Goal: Information Seeking & Learning: Learn about a topic

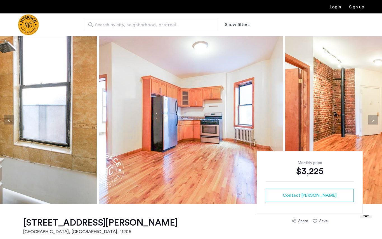
click at [371, 117] on button "Next apartment" at bounding box center [374, 120] width 10 height 10
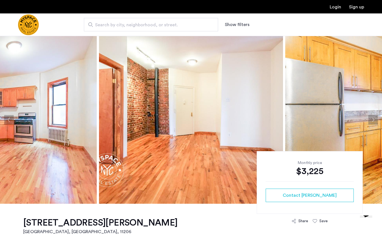
click at [371, 120] on button "Next apartment" at bounding box center [374, 120] width 10 height 10
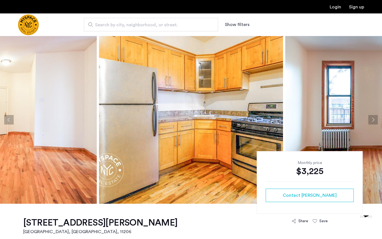
click at [372, 122] on button "Next apartment" at bounding box center [374, 120] width 10 height 10
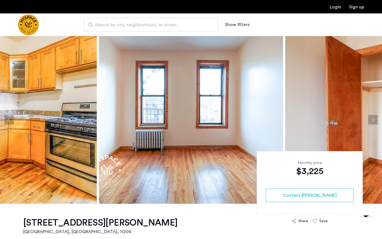
click at [373, 122] on button "Next apartment" at bounding box center [374, 120] width 10 height 10
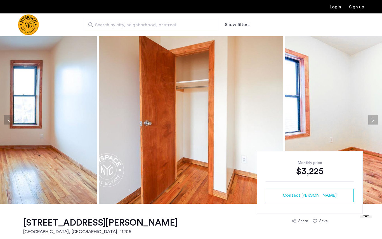
click at [375, 119] on button "Next apartment" at bounding box center [374, 120] width 10 height 10
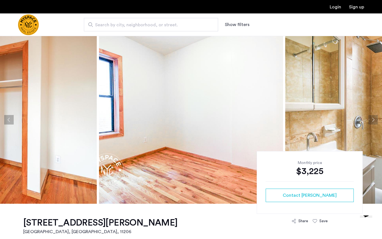
click at [376, 121] on button "Next apartment" at bounding box center [374, 120] width 10 height 10
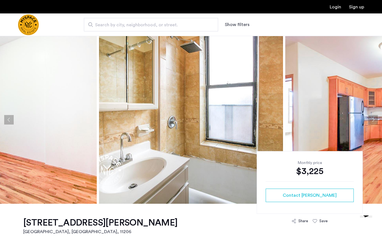
click at [375, 119] on button "Next apartment" at bounding box center [374, 120] width 10 height 10
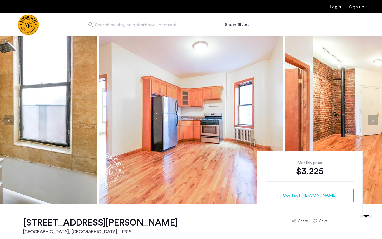
click at [375, 122] on button "Next apartment" at bounding box center [374, 120] width 10 height 10
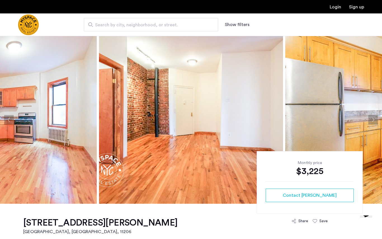
click at [379, 120] on img at bounding box center [378, 120] width 184 height 168
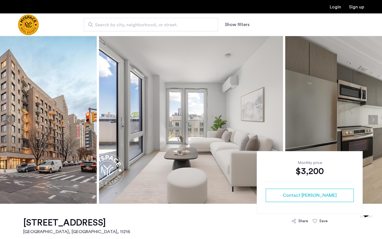
click at [228, 142] on img at bounding box center [191, 120] width 184 height 168
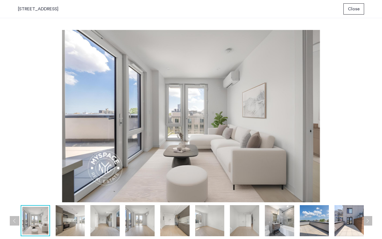
click at [81, 223] on img at bounding box center [70, 220] width 29 height 31
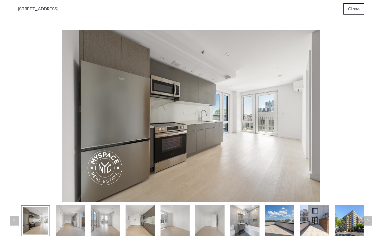
click at [107, 221] on img at bounding box center [105, 220] width 29 height 31
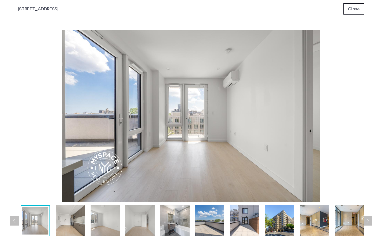
click at [141, 221] on img at bounding box center [139, 220] width 29 height 31
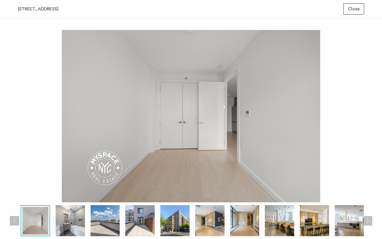
click at [178, 222] on img at bounding box center [174, 220] width 29 height 31
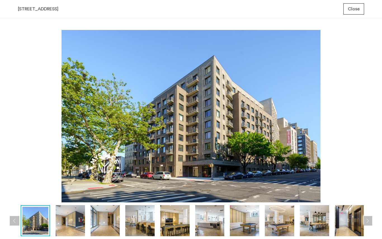
click at [212, 226] on img at bounding box center [209, 220] width 29 height 31
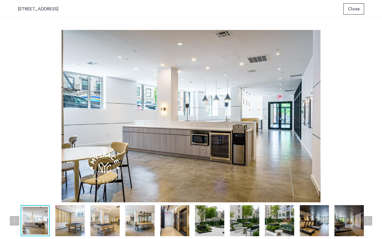
click at [240, 225] on img at bounding box center [244, 220] width 29 height 31
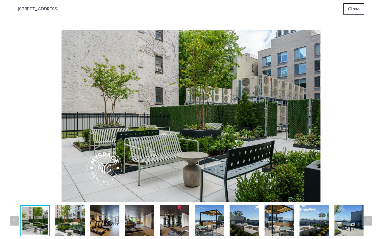
click at [266, 225] on img at bounding box center [279, 220] width 29 height 31
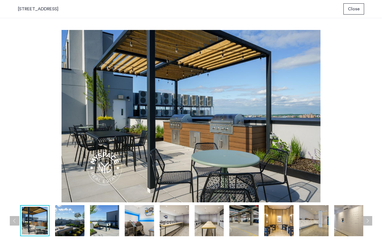
click at [308, 225] on img at bounding box center [314, 220] width 29 height 31
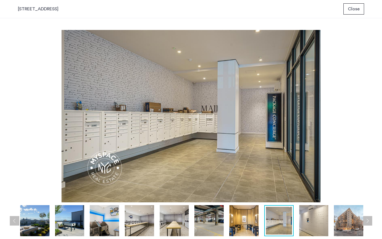
click at [340, 224] on img at bounding box center [348, 220] width 29 height 31
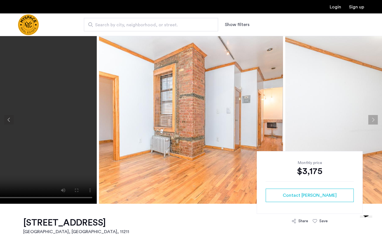
click at [375, 124] on button "Next apartment" at bounding box center [374, 120] width 10 height 10
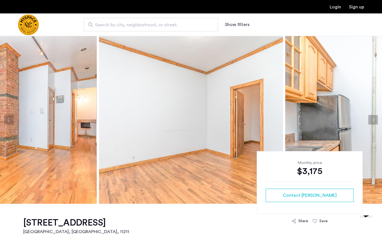
click at [380, 121] on img at bounding box center [378, 120] width 184 height 168
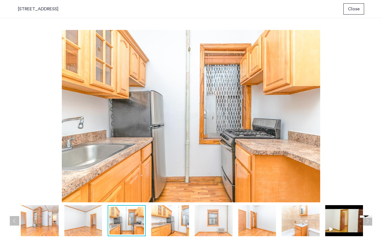
click at [380, 118] on div "prev next prev next" at bounding box center [191, 128] width 382 height 221
click at [371, 123] on div "prev next prev next" at bounding box center [191, 128] width 382 height 221
click at [361, 12] on button "Close" at bounding box center [354, 8] width 21 height 11
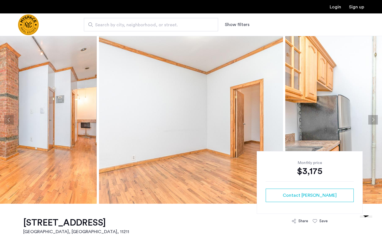
click at [371, 124] on button "Next apartment" at bounding box center [374, 120] width 10 height 10
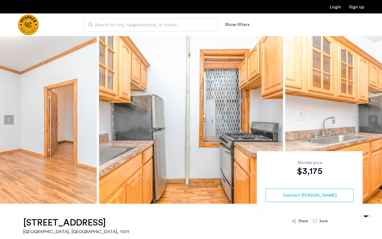
click at [374, 117] on button "Next apartment" at bounding box center [374, 120] width 10 height 10
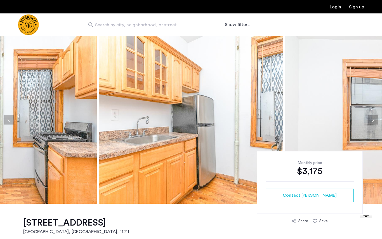
click at [376, 117] on button "Next apartment" at bounding box center [374, 120] width 10 height 10
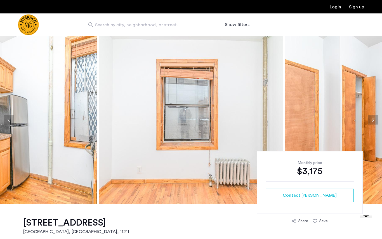
click at [375, 116] on button "Next apartment" at bounding box center [374, 120] width 10 height 10
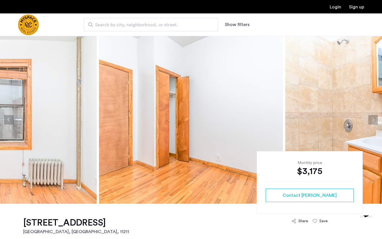
click at [379, 119] on img at bounding box center [378, 120] width 184 height 168
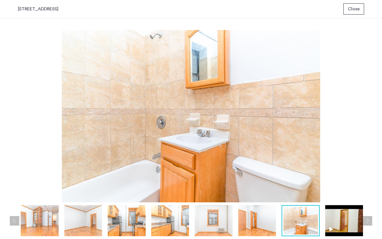
click at [355, 230] on img at bounding box center [345, 220] width 38 height 31
